Goal: Task Accomplishment & Management: Complete application form

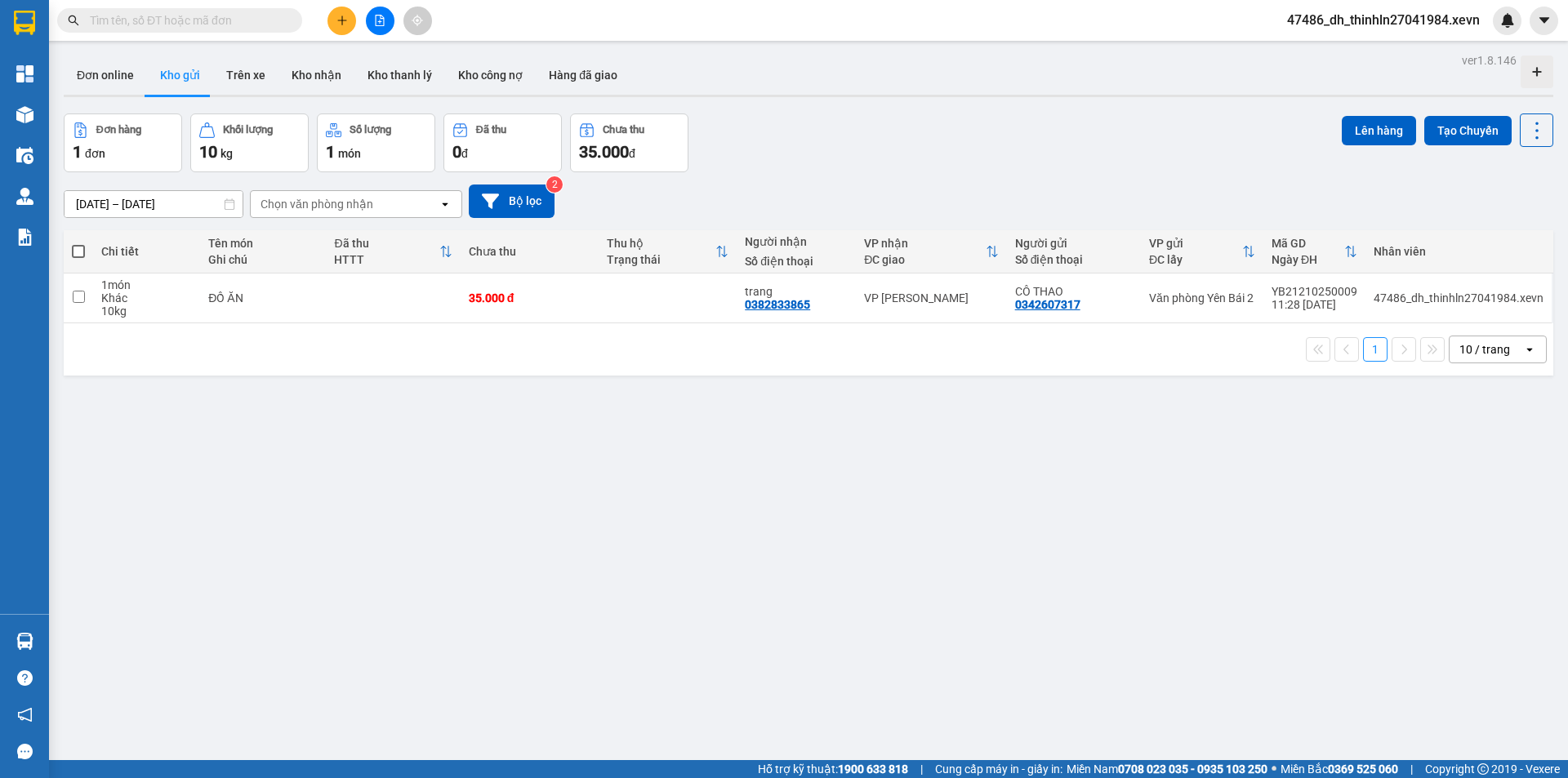
click at [338, 16] on icon "plus" at bounding box center [342, 20] width 11 height 11
click at [339, 16] on icon "plus" at bounding box center [342, 20] width 11 height 11
click at [339, 25] on icon "plus" at bounding box center [342, 20] width 11 height 11
click at [372, 54] on div "Tạo đơn hàng" at bounding box center [406, 61] width 71 height 18
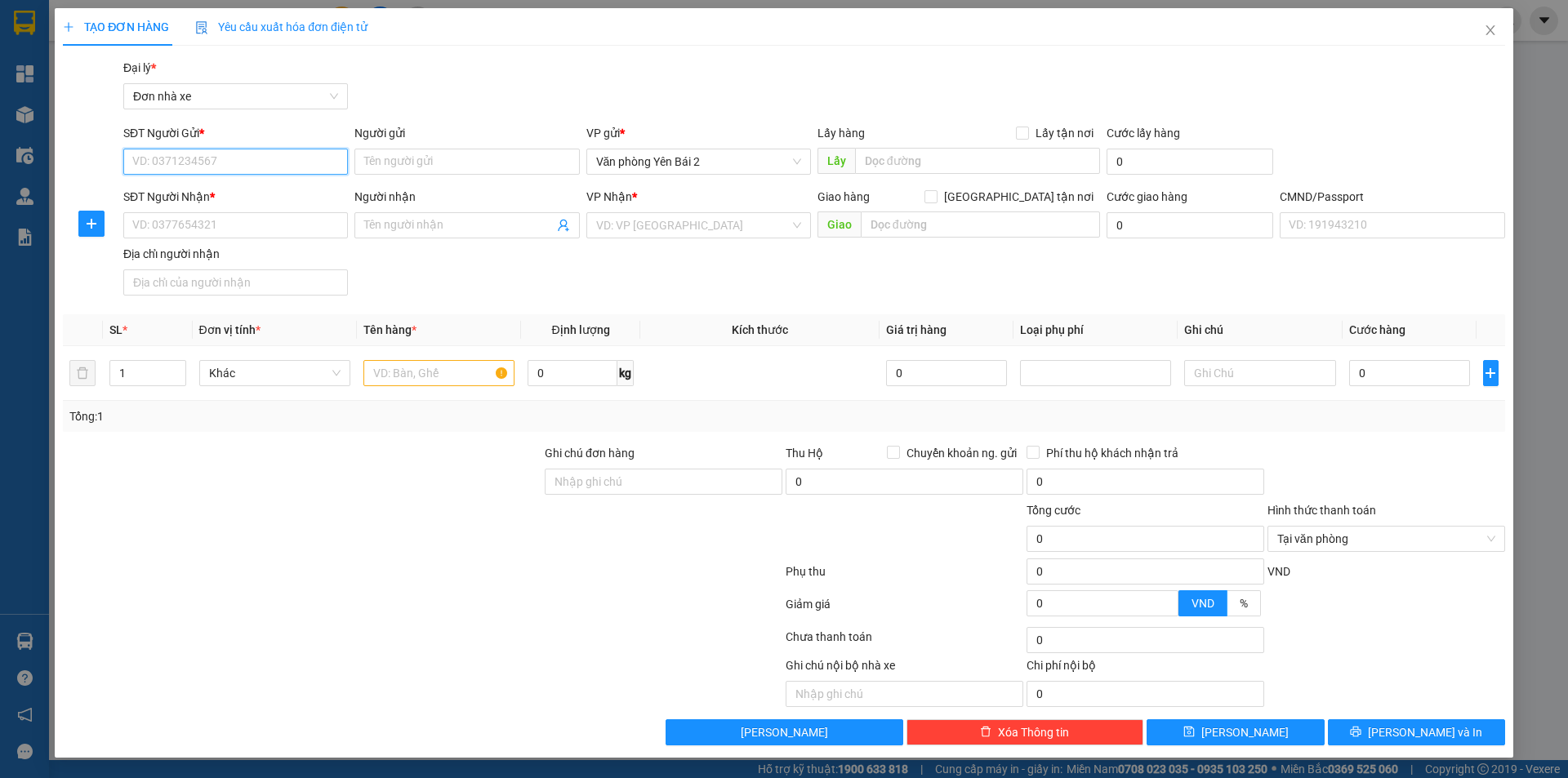
click at [230, 160] on input "SĐT Người Gửi *" at bounding box center [235, 161] width 225 height 26
type input "0915871757"
click at [231, 200] on div "0915871757 - [GEOGRAPHIC_DATA]" at bounding box center [235, 194] width 205 height 18
type input "Cô Lan"
type input "0823697290"
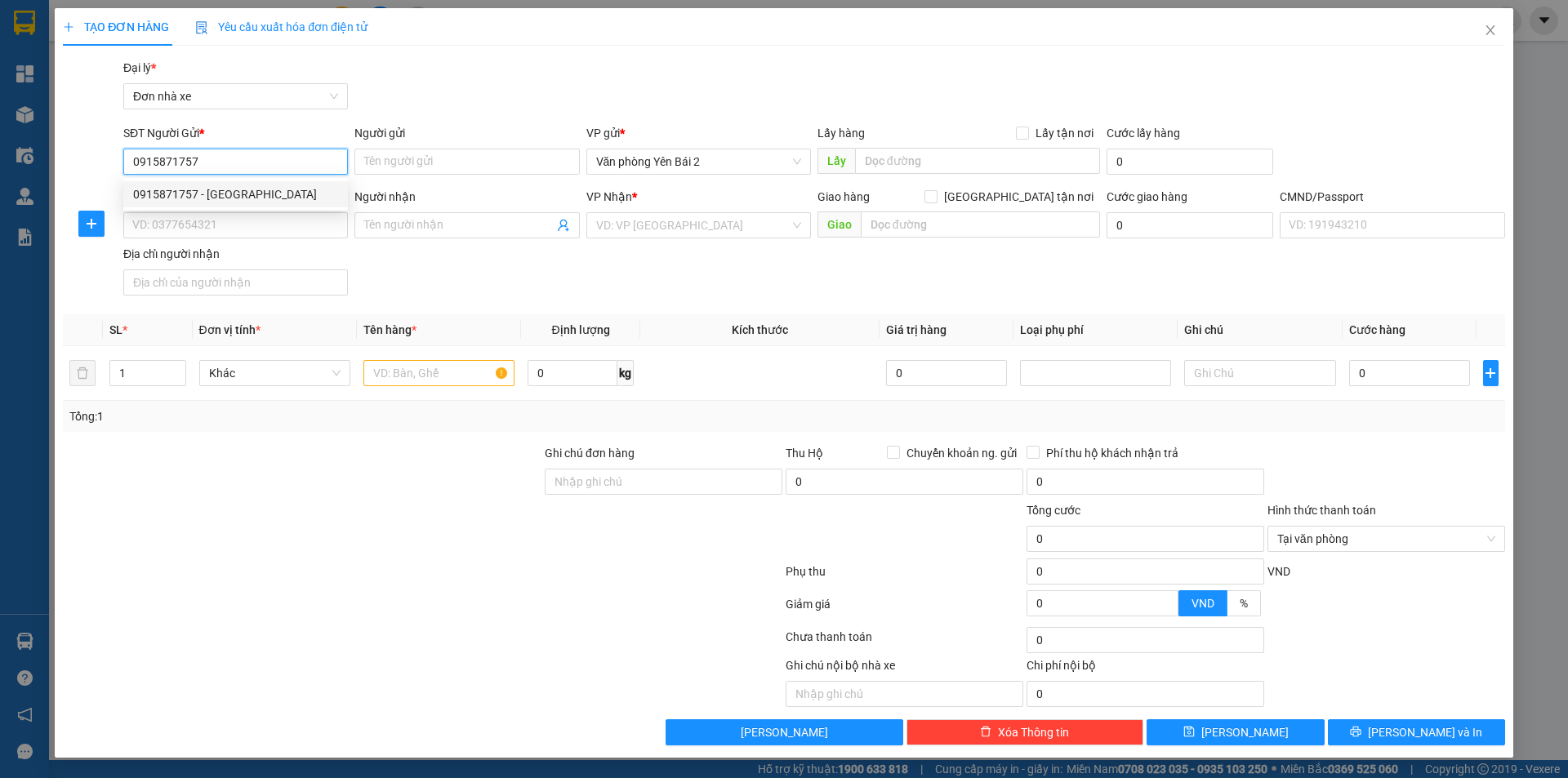
type input "[PERSON_NAME]"
type input "001200008802 [PERSON_NAME]"
type input "123"
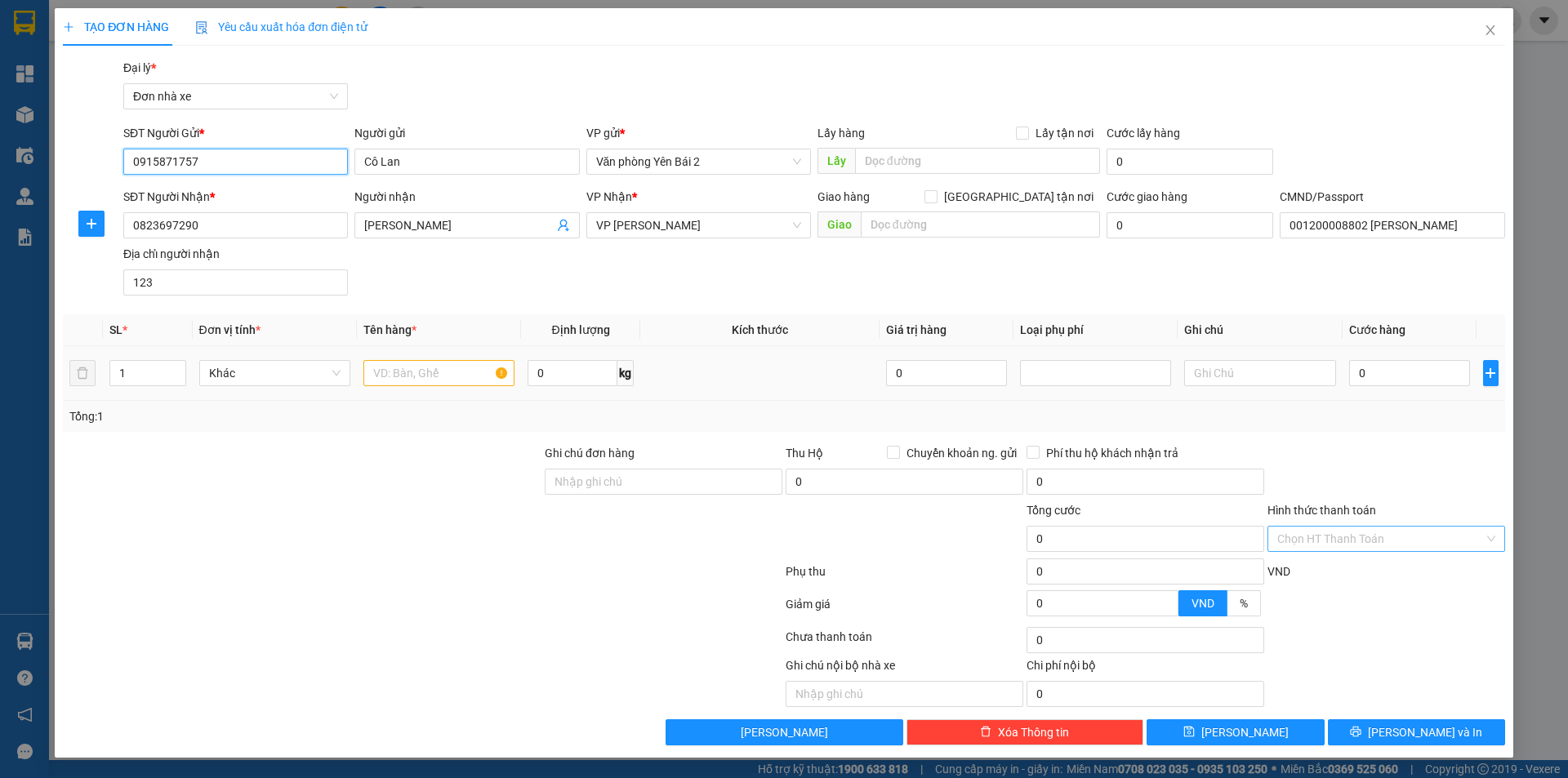
type input "0915871757"
click at [450, 378] on input "text" at bounding box center [439, 373] width 151 height 26
type input "A"
type input "Mãu"
click at [1366, 372] on input "0" at bounding box center [1409, 373] width 121 height 26
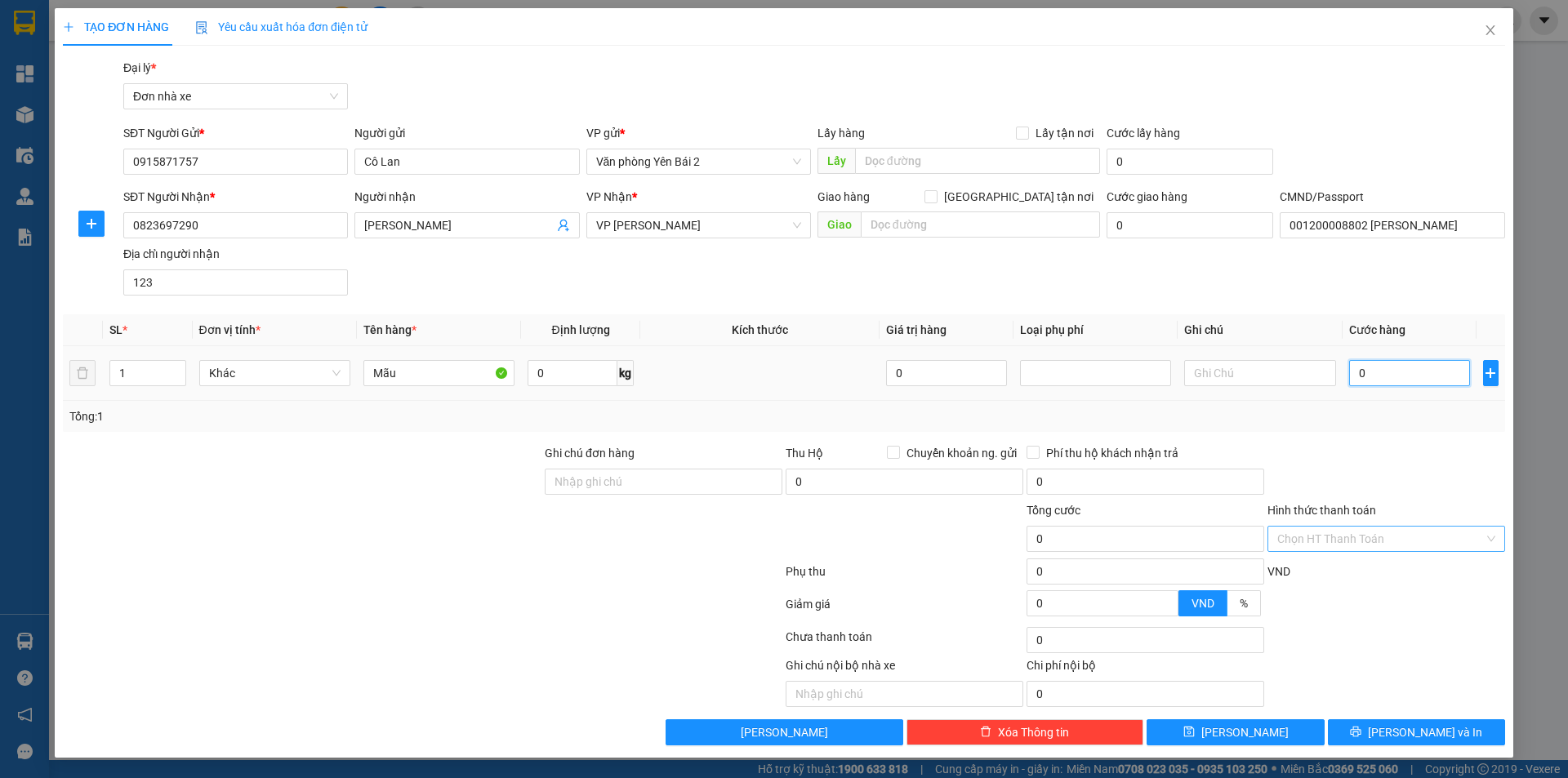
type input "2"
type input "0"
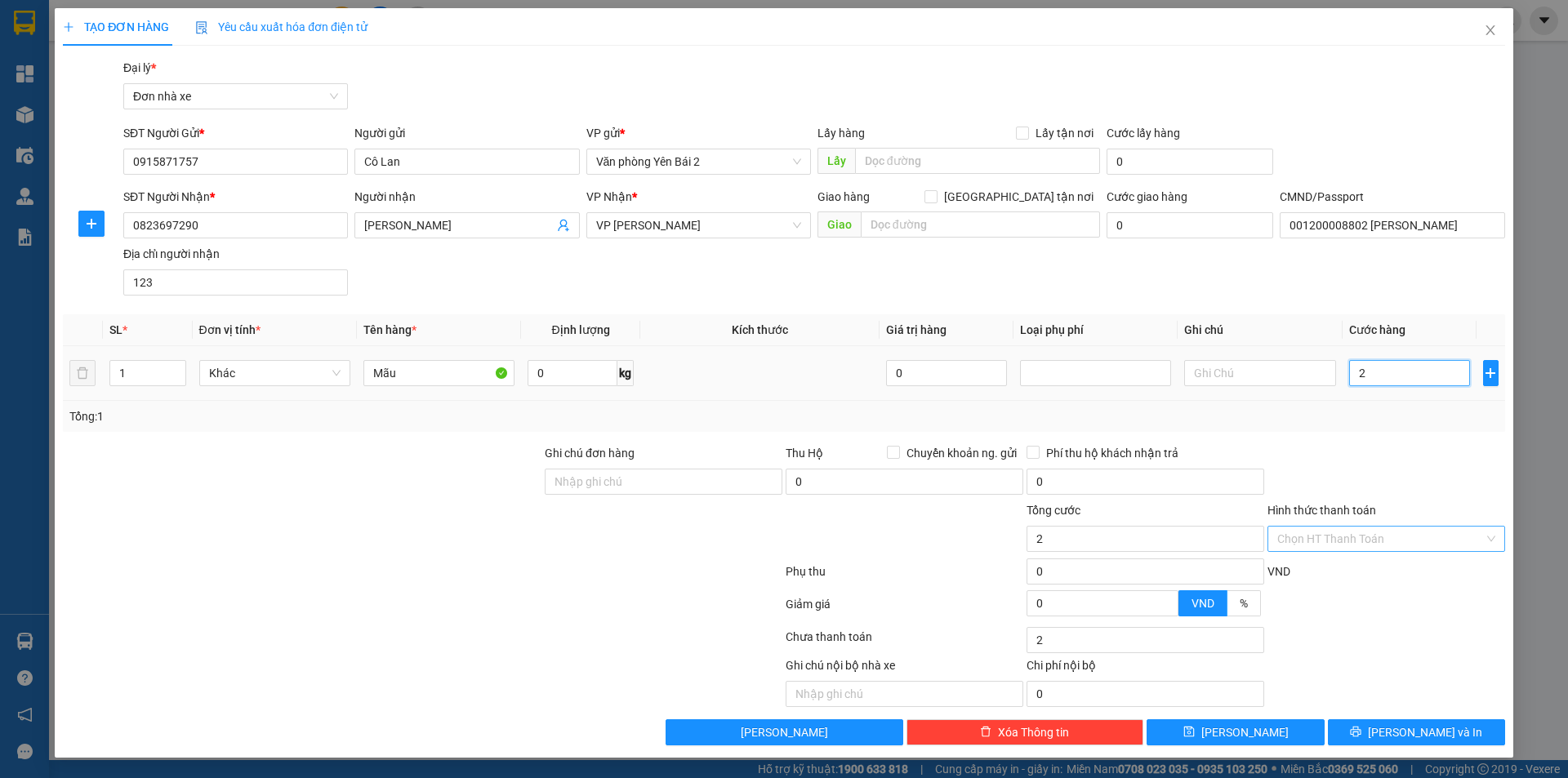
type input "0"
type input "03"
type input "3"
type input "030"
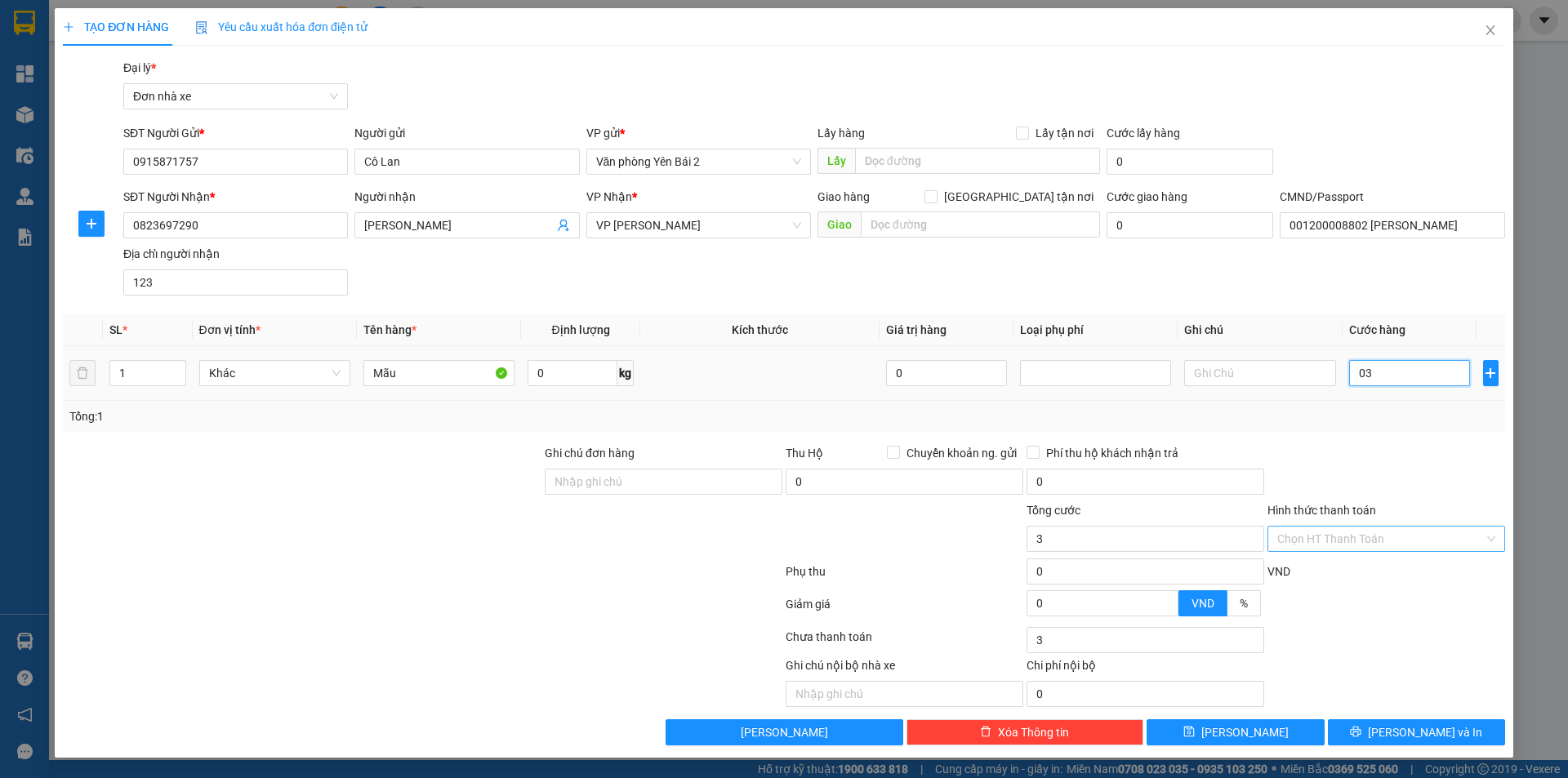
type input "30"
type input "0.300"
type input "300"
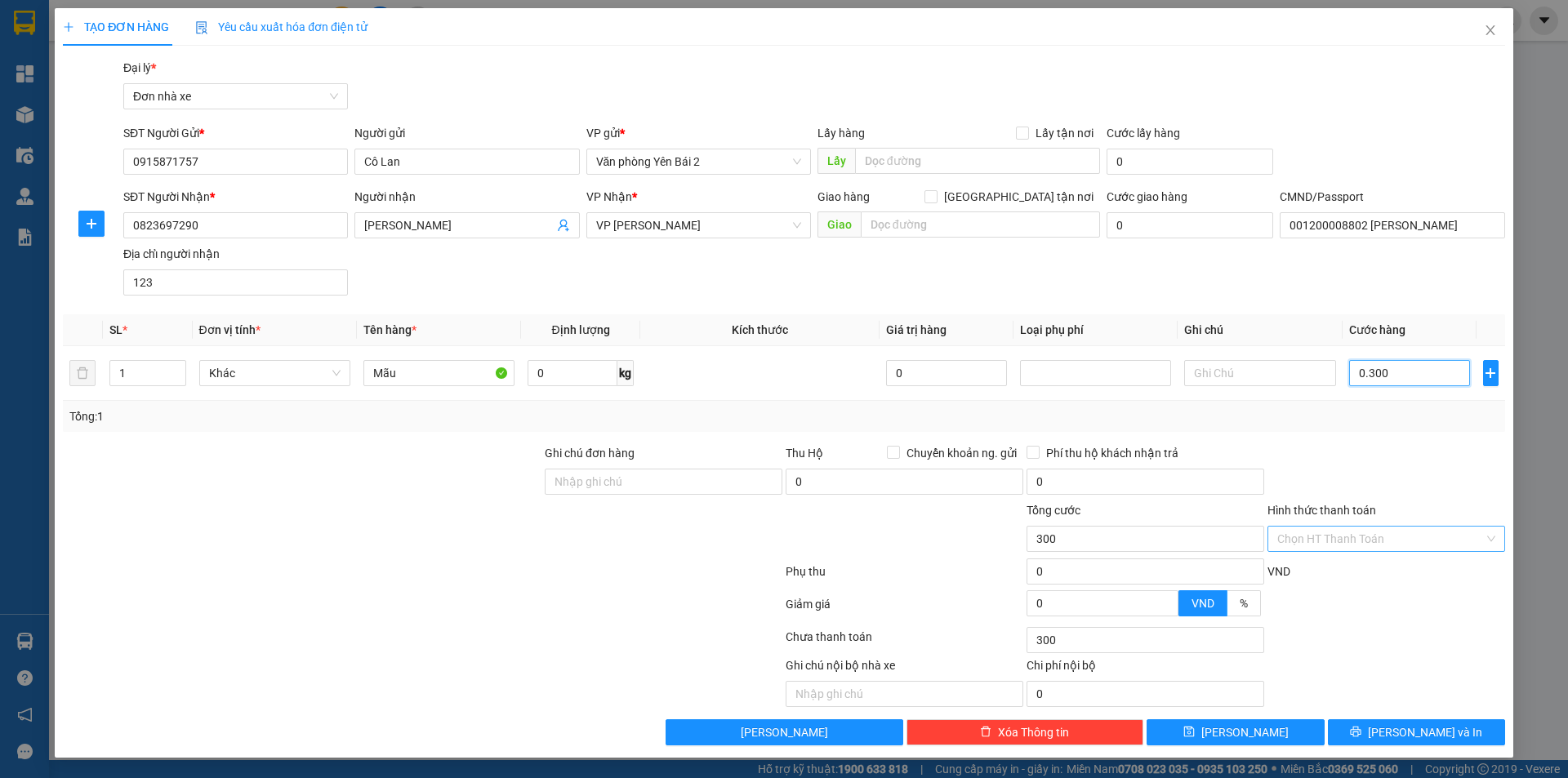
type input "03.000"
type input "3.000"
type input "030.000"
type input "30.000"
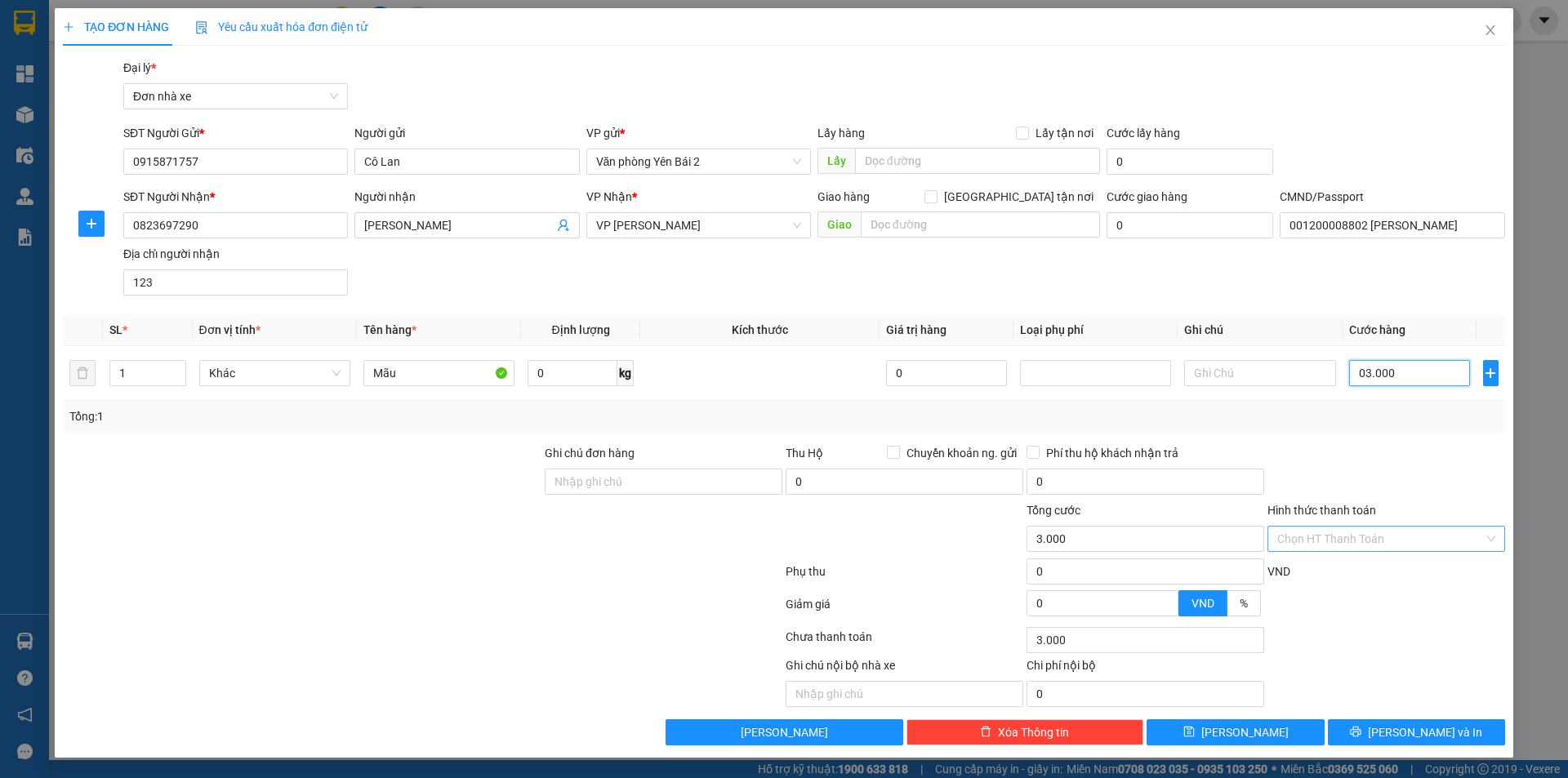
type input "30.000"
click at [1364, 372] on input "030.000" at bounding box center [1409, 373] width 121 height 26
type input "30.000"
click at [1356, 423] on div "Tổng: 1" at bounding box center [784, 416] width 1429 height 18
click at [1412, 737] on span "[PERSON_NAME] và In" at bounding box center [1426, 732] width 115 height 18
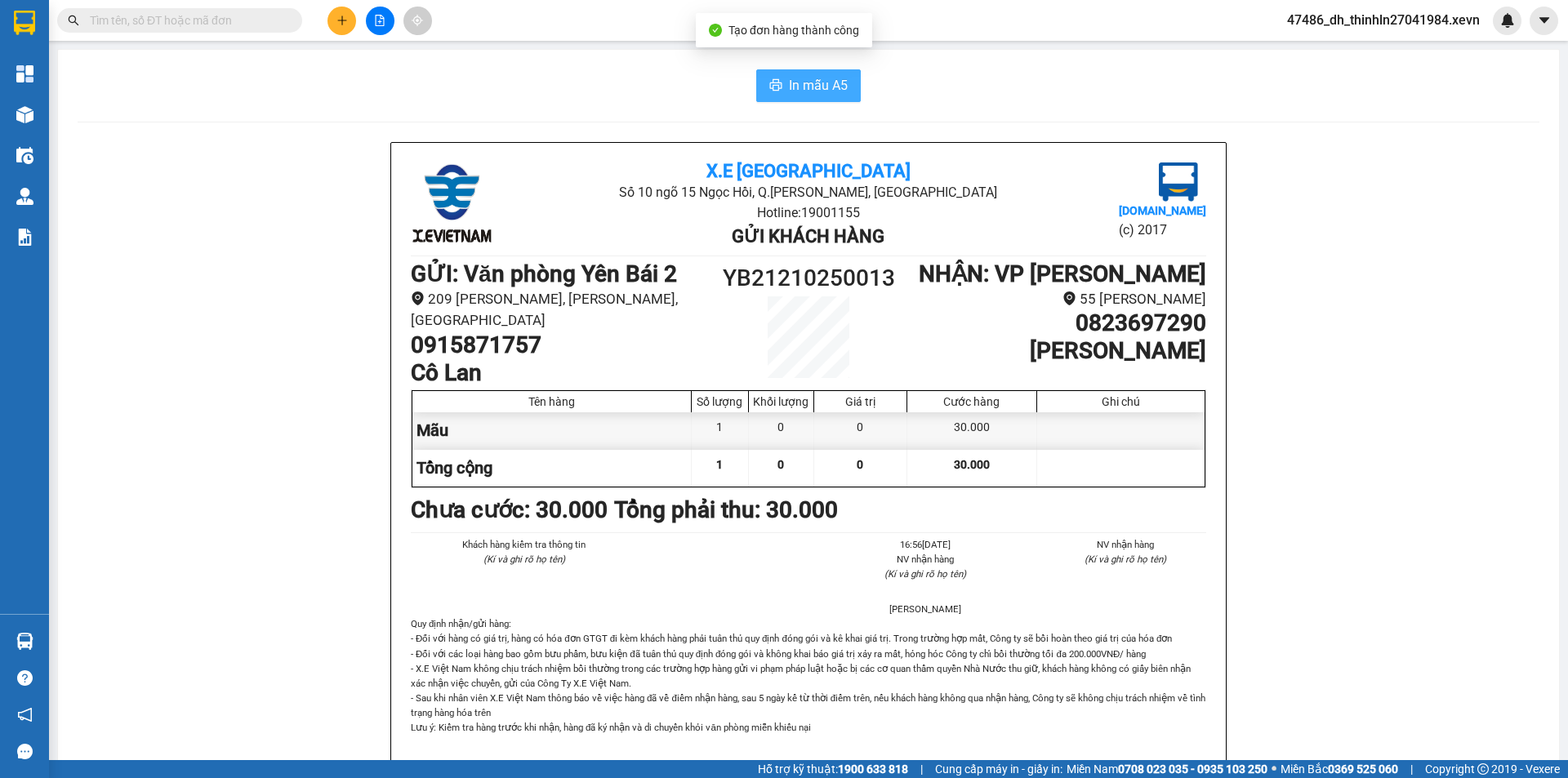
click at [810, 96] on span "In mẫu A5" at bounding box center [818, 85] width 59 height 20
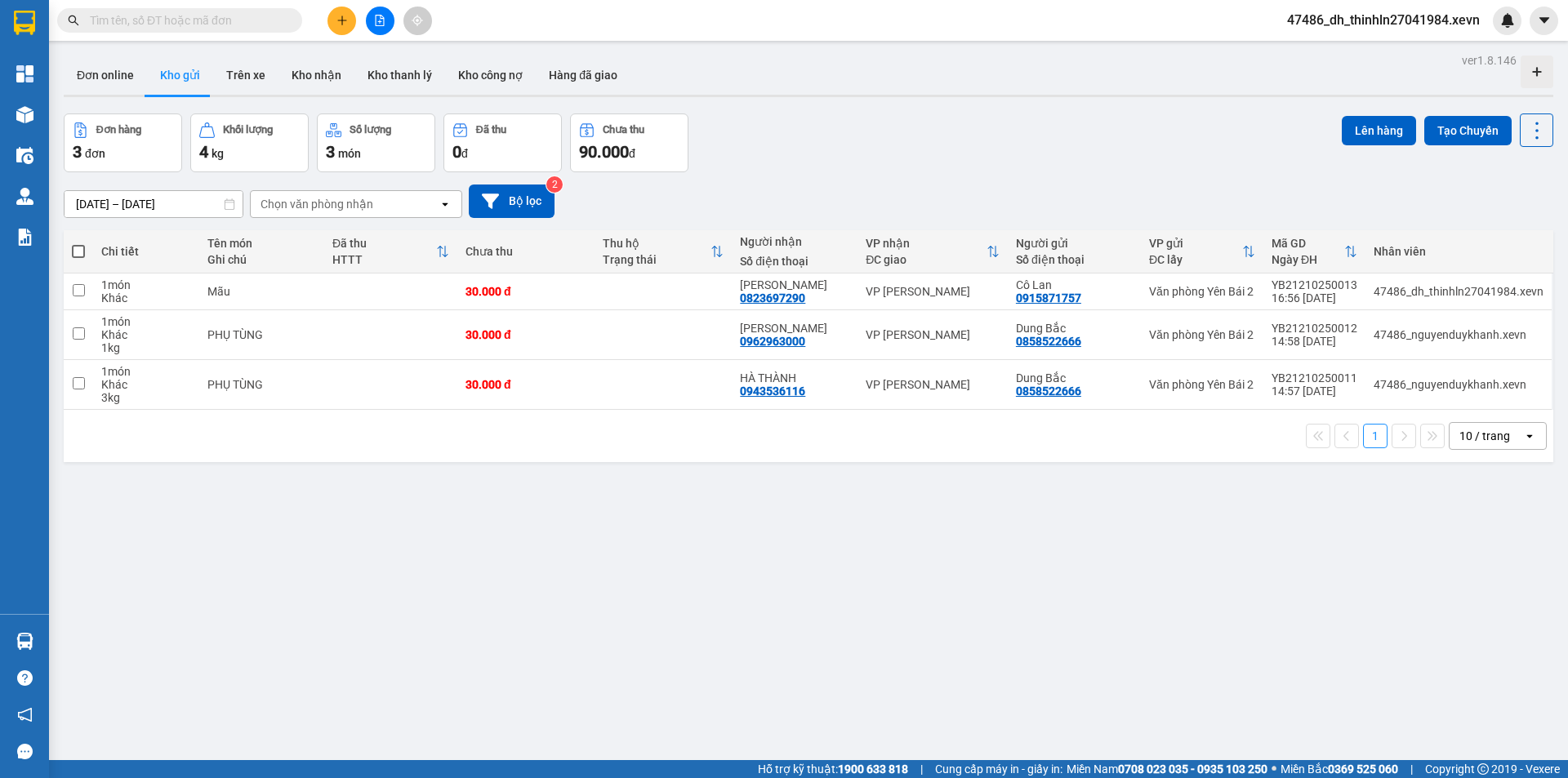
click at [1012, 62] on div "Đơn online Kho gửi Trên xe Kho nhận Kho thanh lý Kho công nợ Hàng đã giao" at bounding box center [809, 76] width 1490 height 43
